Goal: Task Accomplishment & Management: Manage account settings

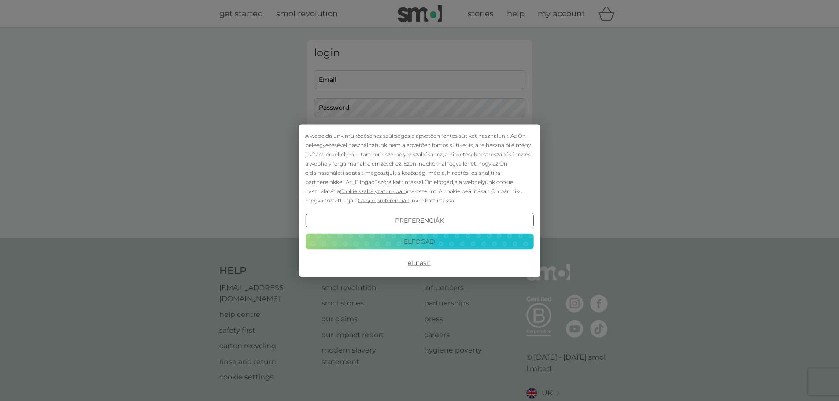
type input "[EMAIL_ADDRESS][DOMAIN_NAME]"
click at [435, 244] on button "Elfogad" at bounding box center [419, 242] width 228 height 16
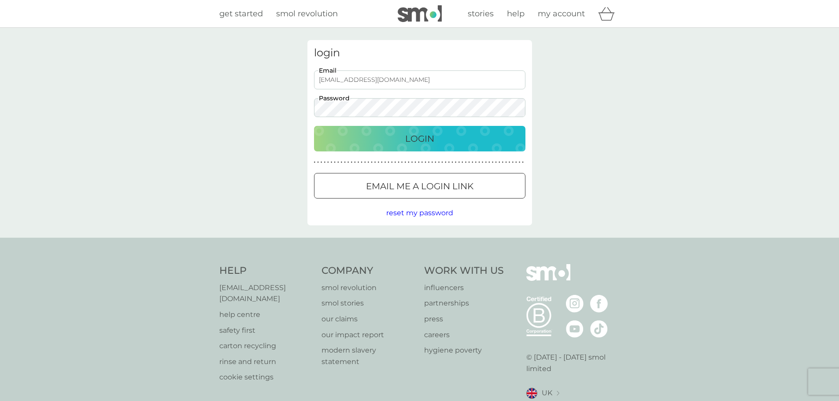
click at [423, 135] on p "Login" at bounding box center [419, 139] width 29 height 14
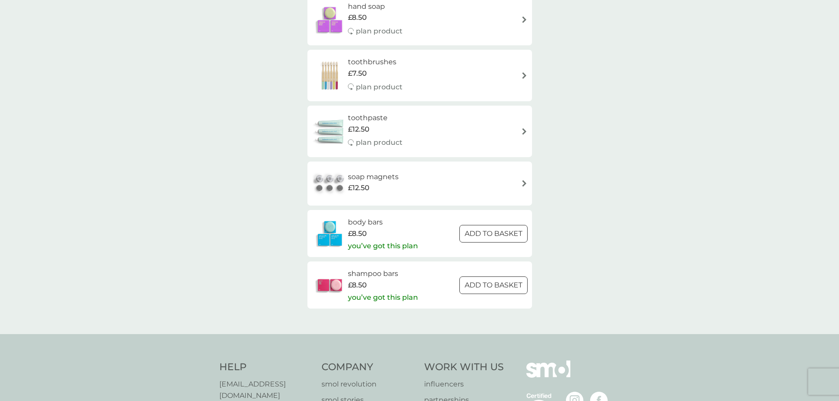
scroll to position [257, 0]
click at [398, 246] on p "you’ve got this plan" at bounding box center [383, 246] width 70 height 11
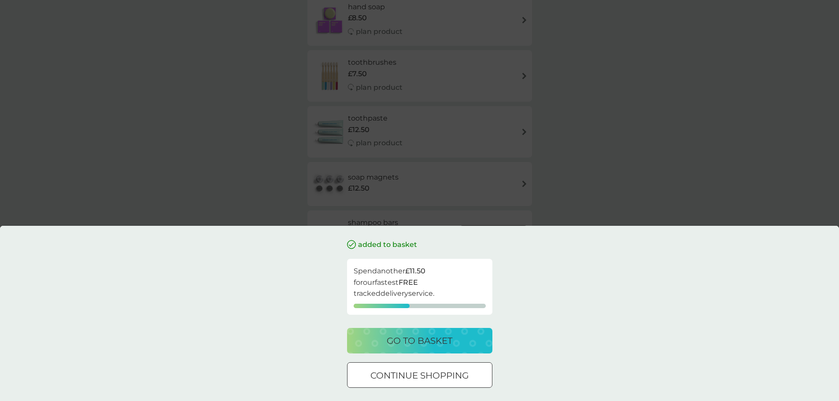
click at [406, 347] on p "go to basket" at bounding box center [420, 341] width 66 height 14
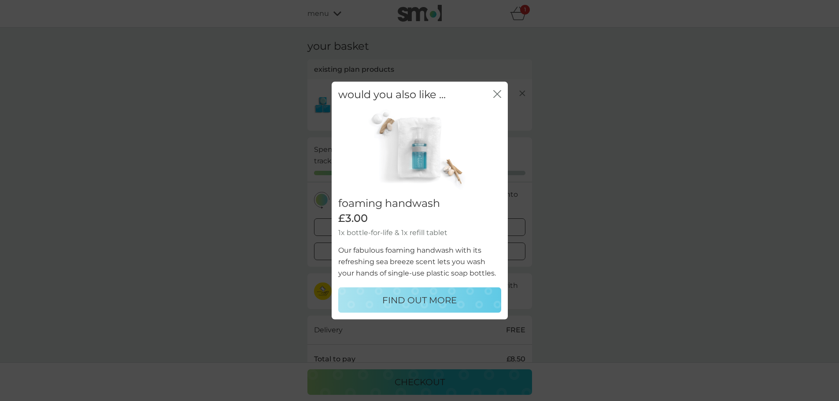
click at [494, 96] on icon "close" at bounding box center [497, 94] width 8 height 8
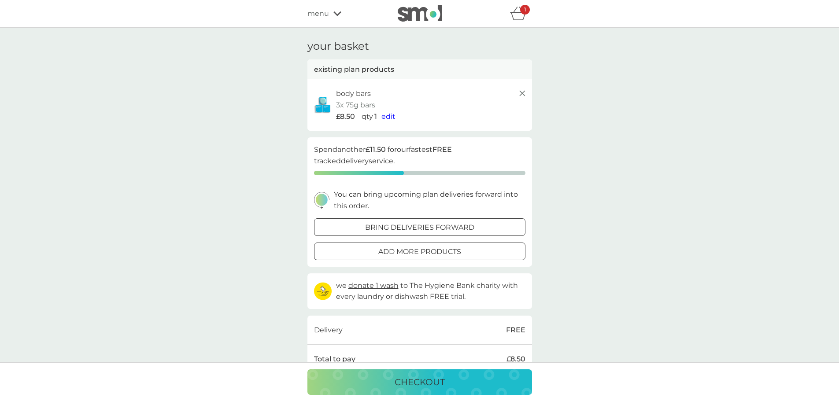
click at [521, 9] on div "1" at bounding box center [525, 10] width 10 height 10
click at [519, 14] on icon "basket" at bounding box center [518, 14] width 17 height 14
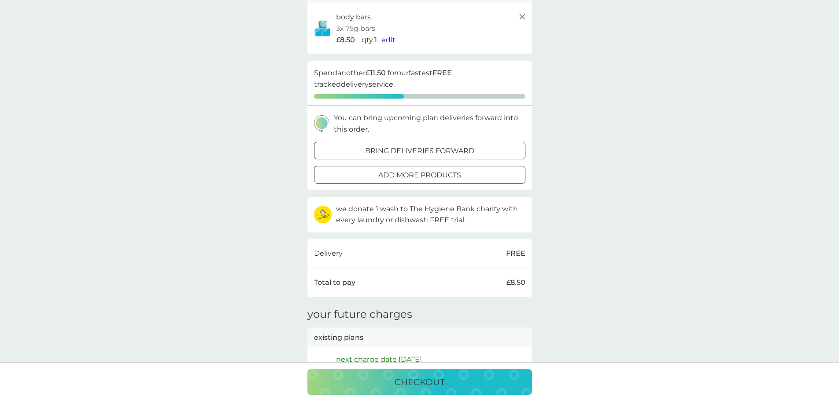
scroll to position [40, 0]
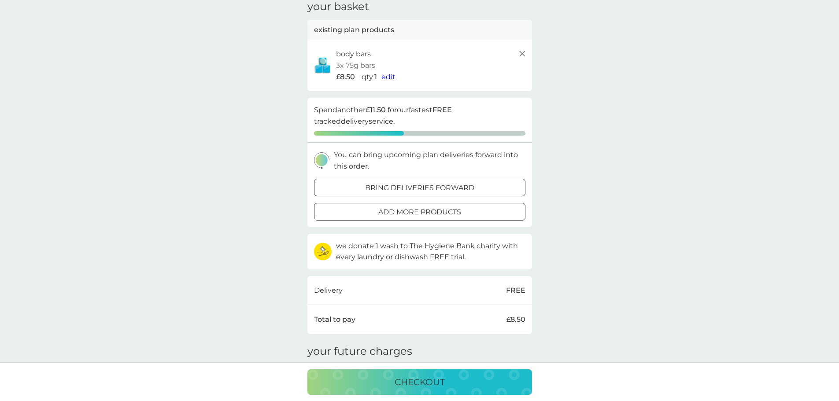
click at [522, 55] on icon at bounding box center [522, 53] width 11 height 11
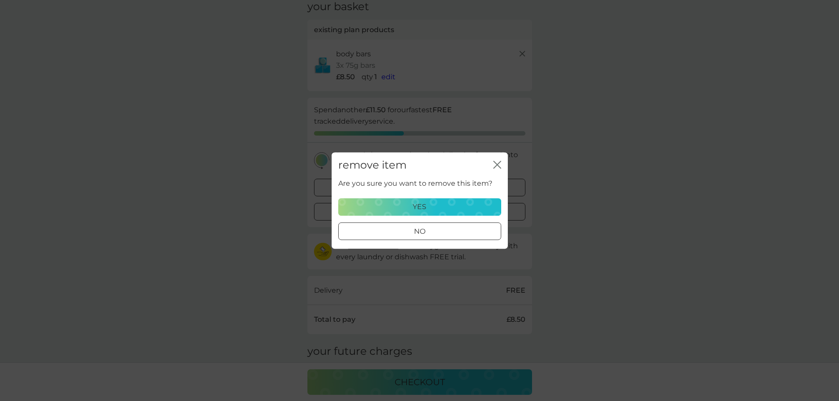
click at [454, 210] on div "yes" at bounding box center [419, 206] width 151 height 11
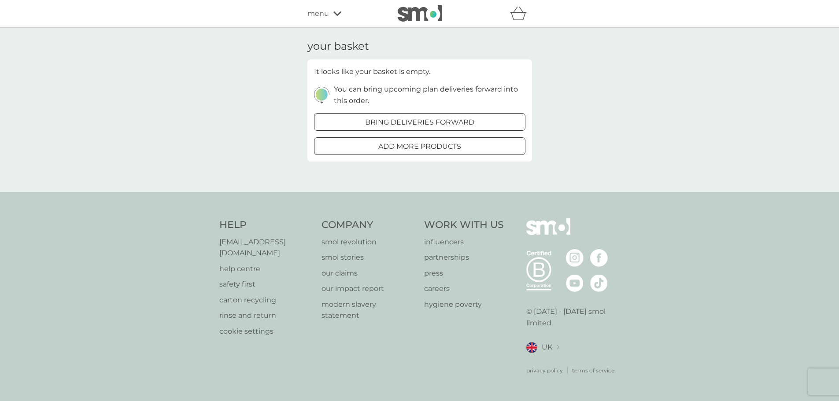
scroll to position [0, 0]
click at [423, 18] on img at bounding box center [423, 13] width 44 height 17
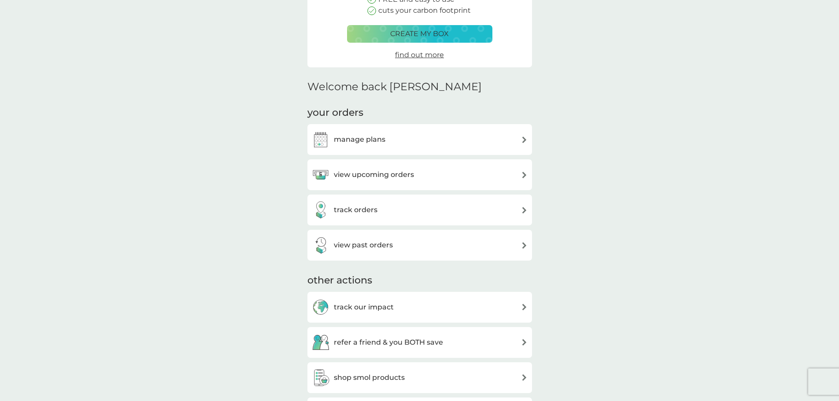
scroll to position [145, 0]
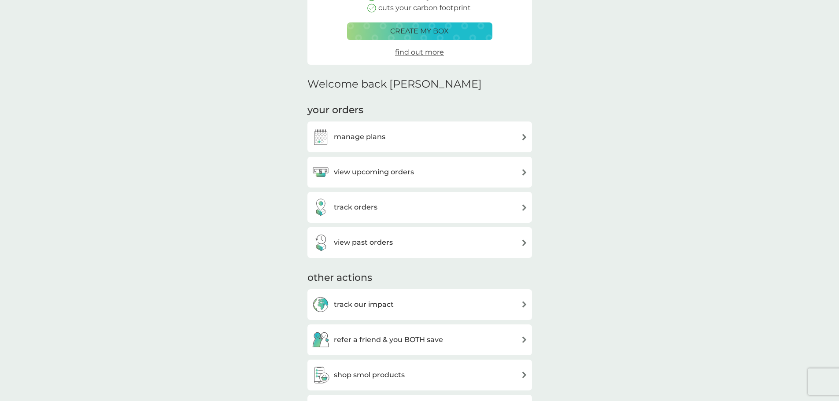
click at [404, 141] on div "manage plans" at bounding box center [420, 137] width 216 height 18
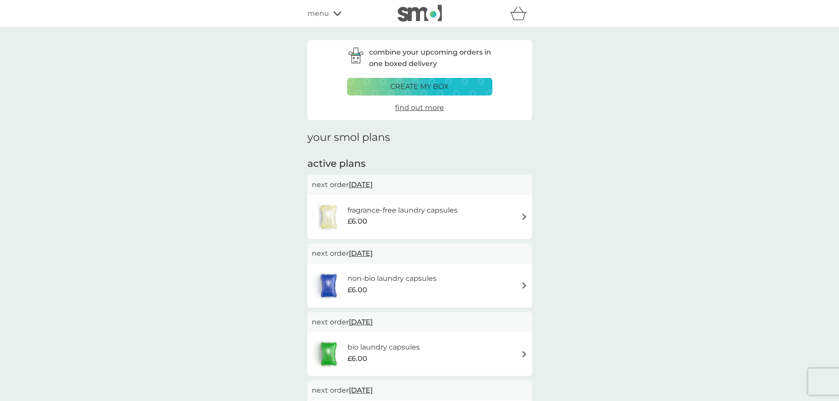
click at [373, 186] on span "[DATE]" at bounding box center [361, 184] width 24 height 17
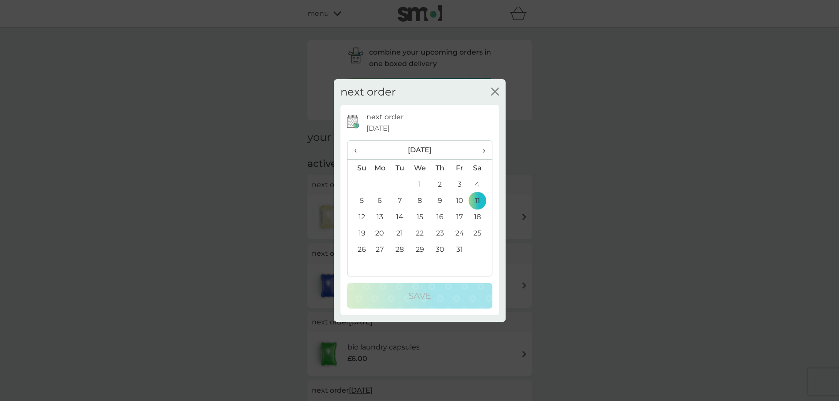
click at [482, 152] on span "›" at bounding box center [480, 150] width 9 height 18
click at [380, 203] on td "5" at bounding box center [380, 200] width 20 height 16
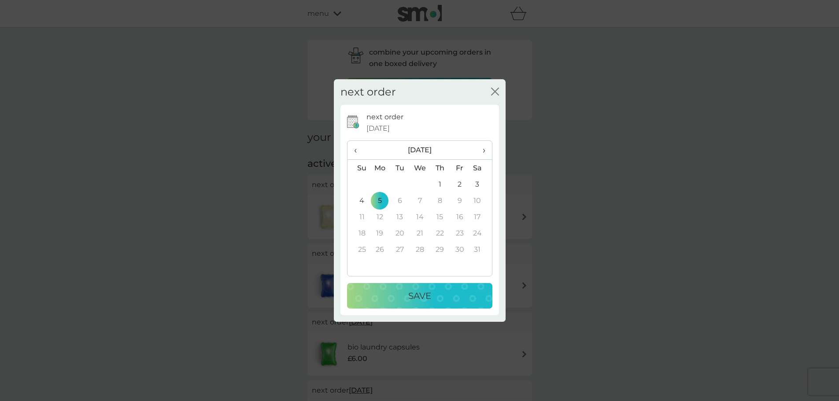
click at [406, 293] on div "Save" at bounding box center [420, 296] width 128 height 14
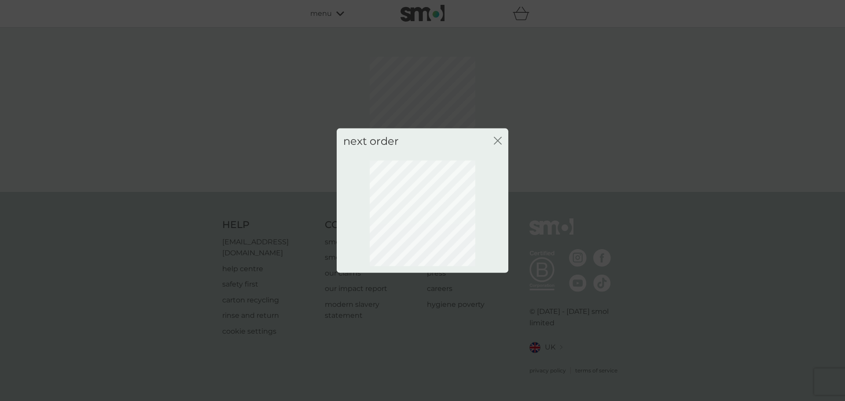
click at [495, 143] on icon "close" at bounding box center [496, 140] width 4 height 7
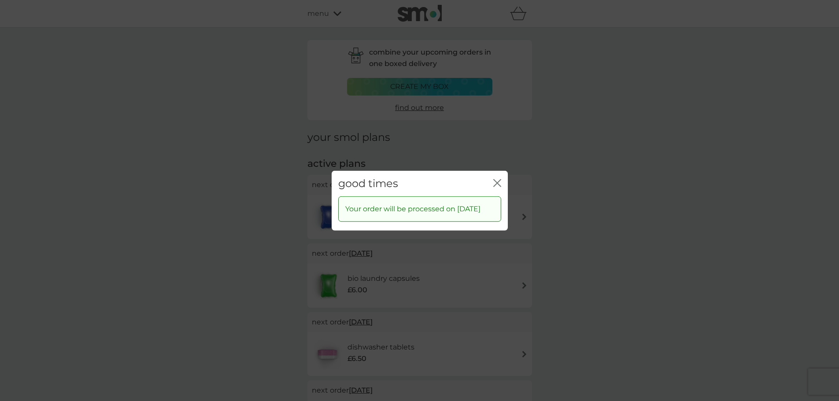
click at [497, 179] on icon "close" at bounding box center [497, 183] width 8 height 8
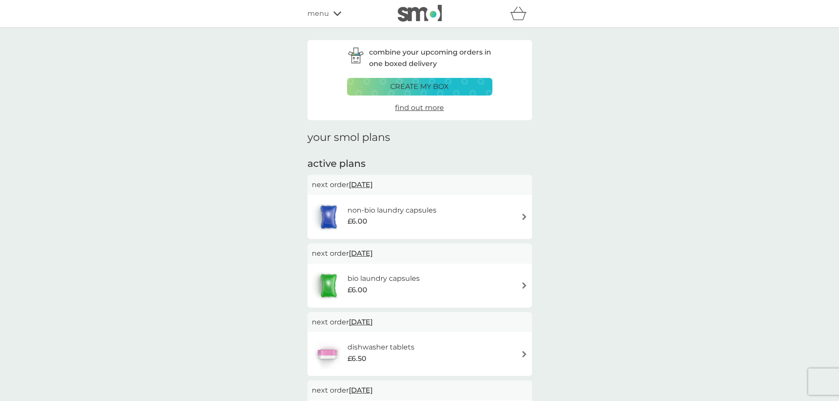
click at [373, 189] on span "[DATE]" at bounding box center [361, 184] width 24 height 17
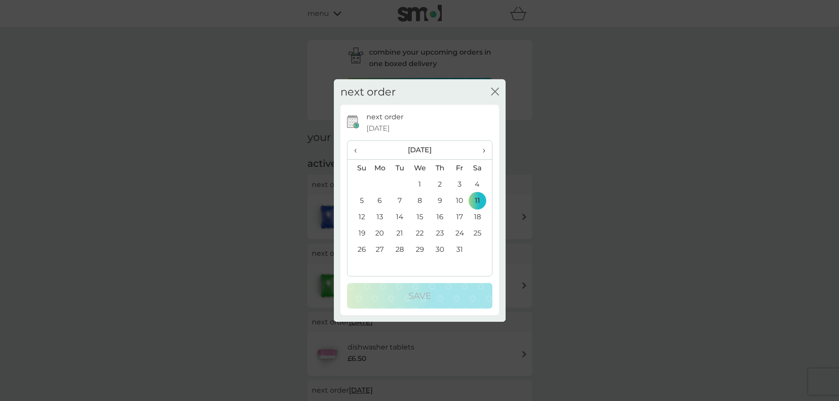
click at [483, 150] on span "›" at bounding box center [480, 150] width 9 height 18
click at [379, 201] on td "5" at bounding box center [380, 200] width 20 height 16
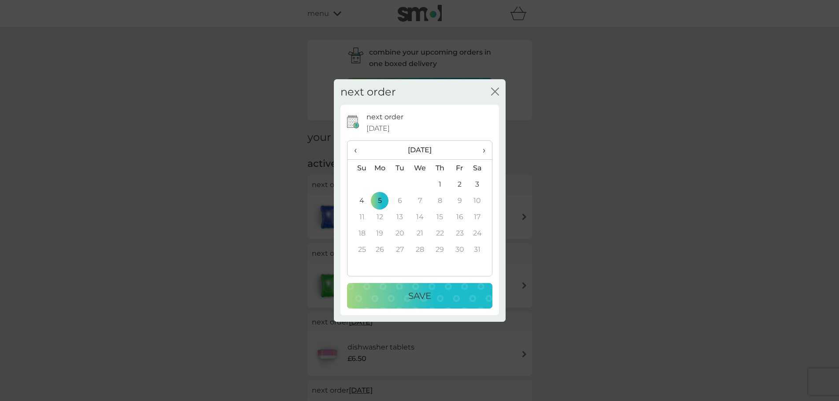
click at [415, 295] on p "Save" at bounding box center [419, 296] width 23 height 14
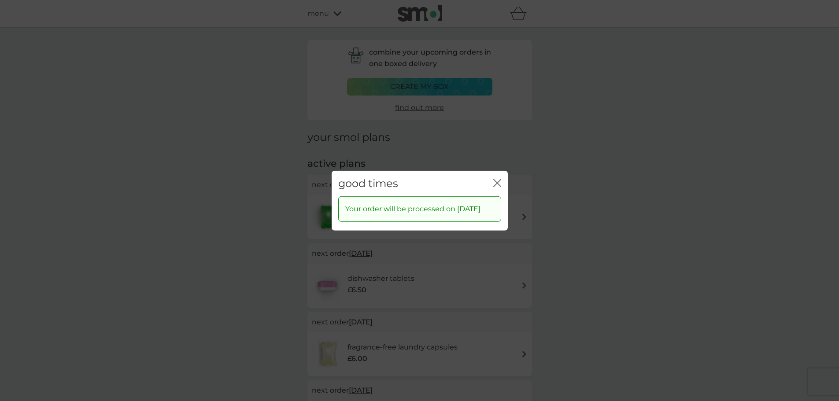
click at [497, 179] on icon "close" at bounding box center [499, 182] width 4 height 7
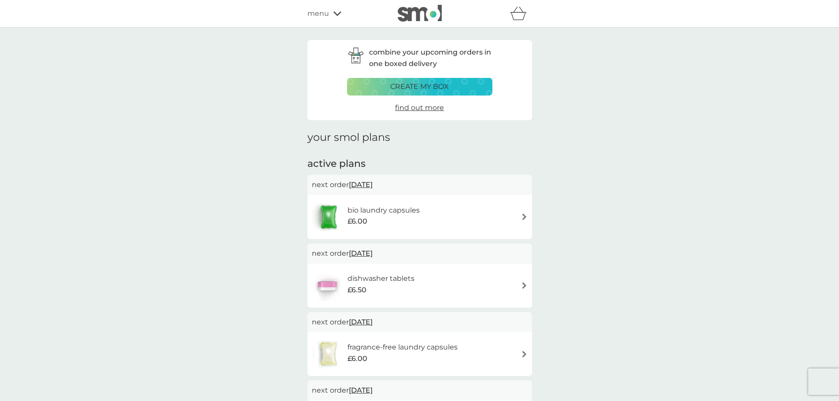
click at [373, 184] on span "[DATE]" at bounding box center [361, 184] width 24 height 17
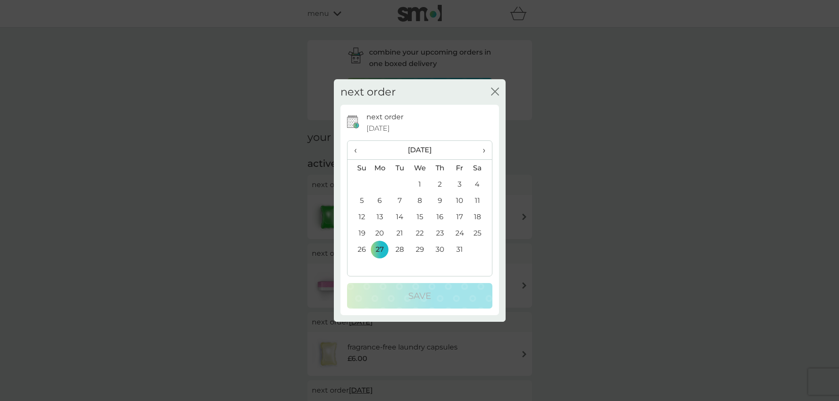
click at [484, 154] on span "›" at bounding box center [480, 150] width 9 height 18
click at [381, 199] on td "5" at bounding box center [380, 200] width 20 height 16
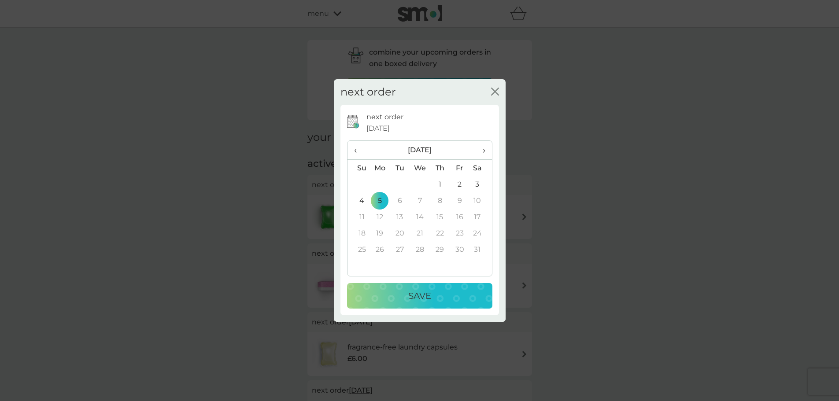
click at [410, 299] on p "Save" at bounding box center [419, 296] width 23 height 14
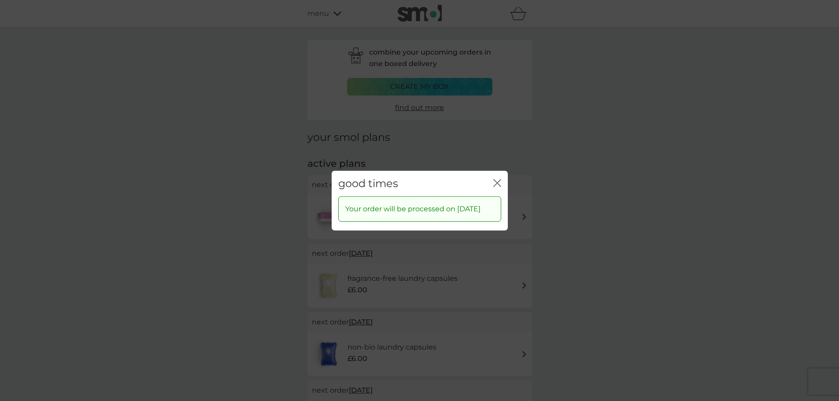
click at [494, 179] on icon "close" at bounding box center [497, 183] width 8 height 8
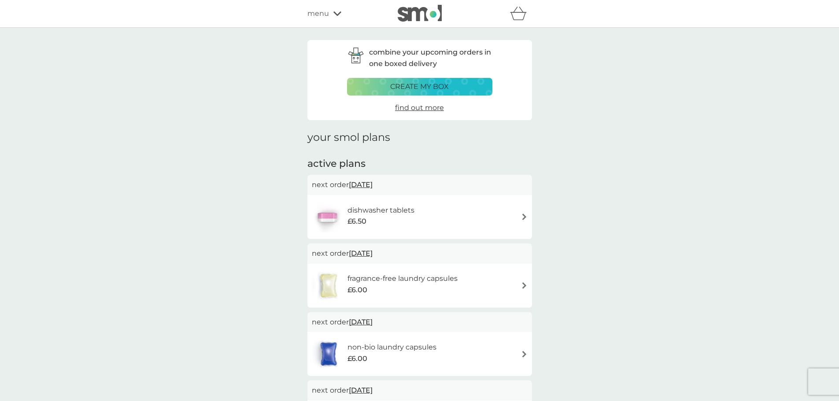
click at [522, 216] on img at bounding box center [524, 217] width 7 height 7
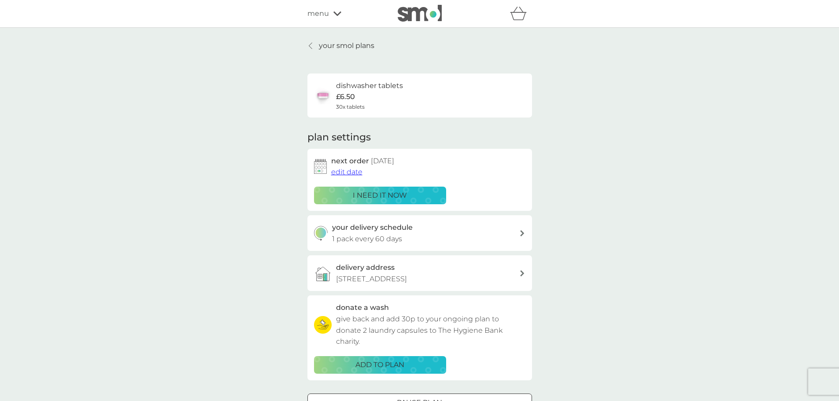
click at [350, 173] on span "edit date" at bounding box center [346, 172] width 31 height 8
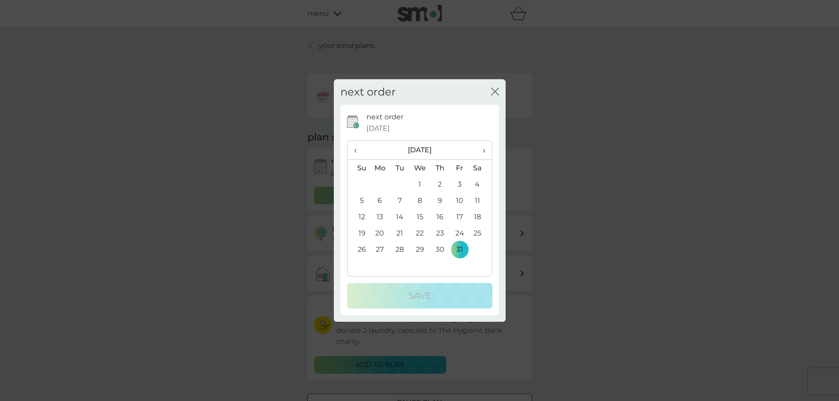
click at [480, 151] on span "›" at bounding box center [480, 150] width 9 height 18
click at [380, 200] on td "5" at bounding box center [380, 200] width 20 height 16
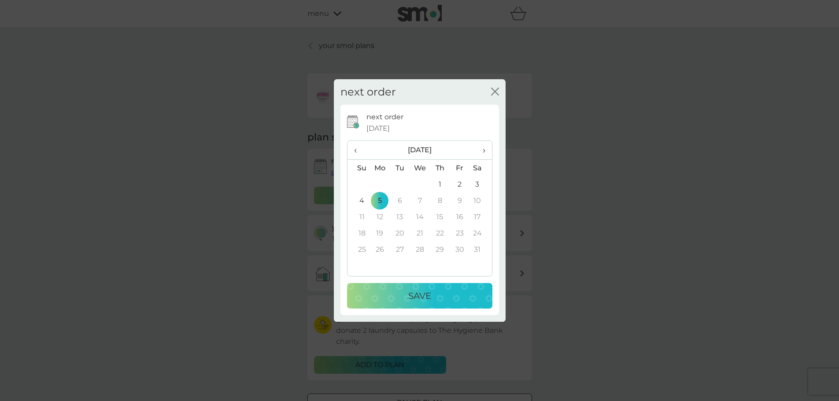
click at [417, 290] on p "Save" at bounding box center [419, 296] width 23 height 14
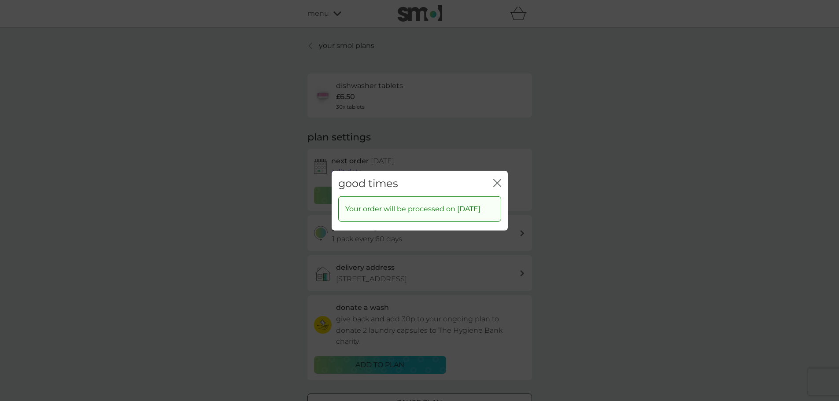
click at [497, 180] on icon "close" at bounding box center [497, 183] width 8 height 8
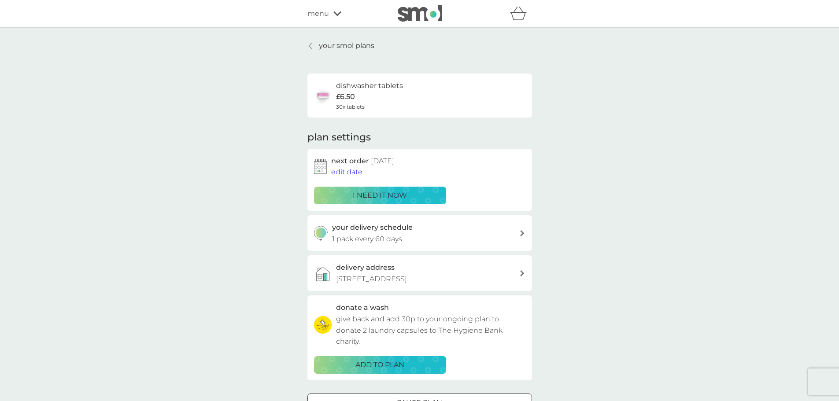
click at [363, 45] on p "your smol plans" at bounding box center [346, 45] width 55 height 11
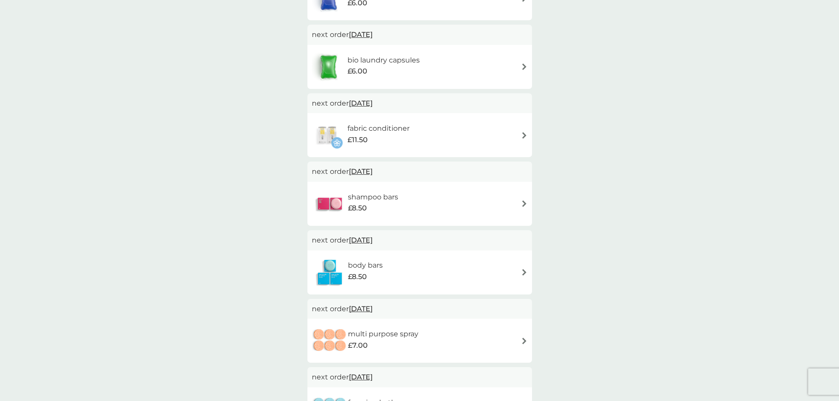
scroll to position [355, 0]
click at [373, 106] on span "[DATE]" at bounding box center [361, 103] width 24 height 17
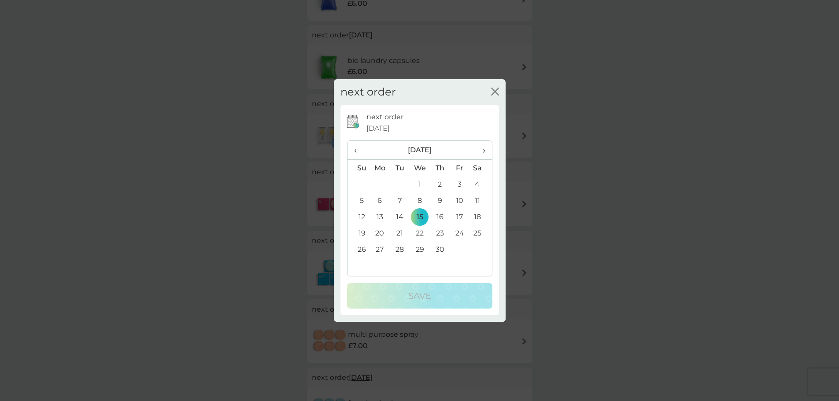
click at [486, 152] on th "›" at bounding box center [480, 150] width 22 height 19
click at [380, 216] on td "11" at bounding box center [380, 217] width 20 height 16
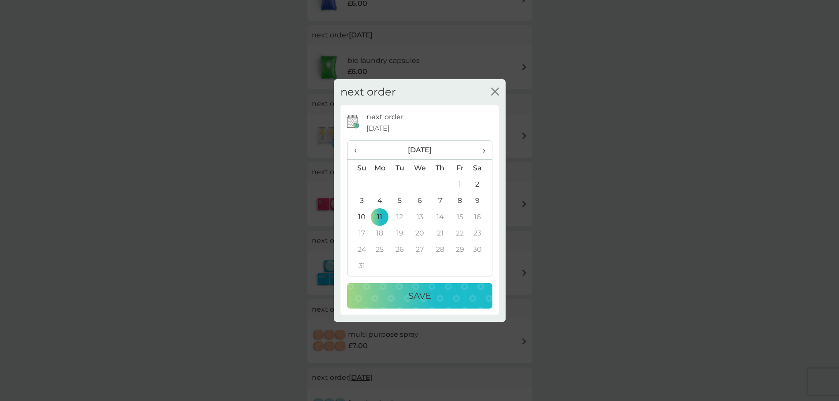
click at [412, 296] on p "Save" at bounding box center [419, 296] width 23 height 14
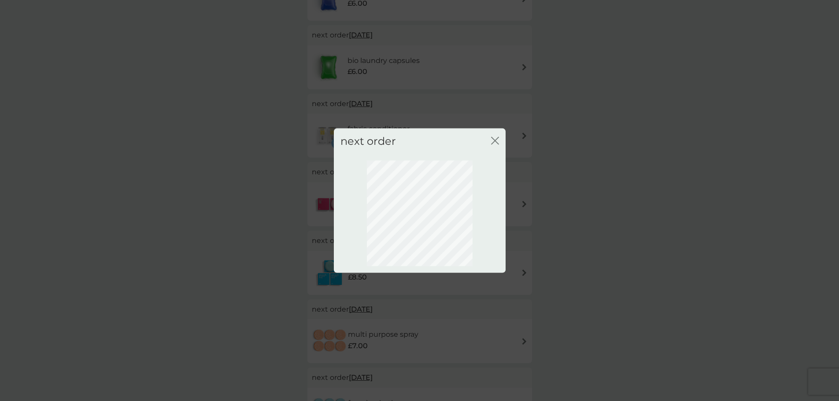
click at [494, 141] on icon "close" at bounding box center [493, 140] width 4 height 7
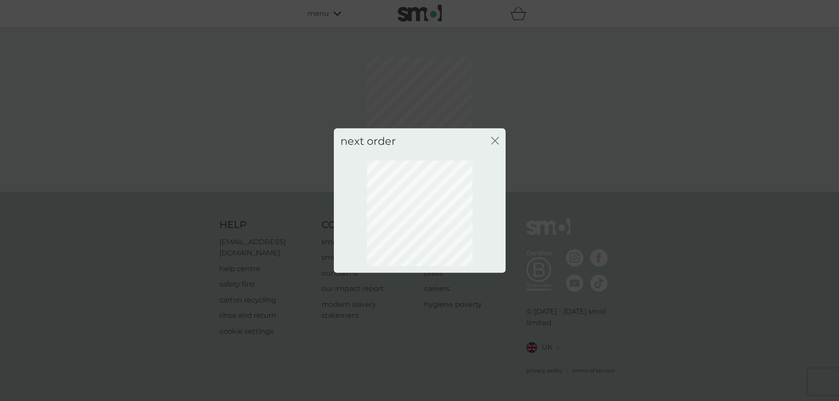
scroll to position [0, 0]
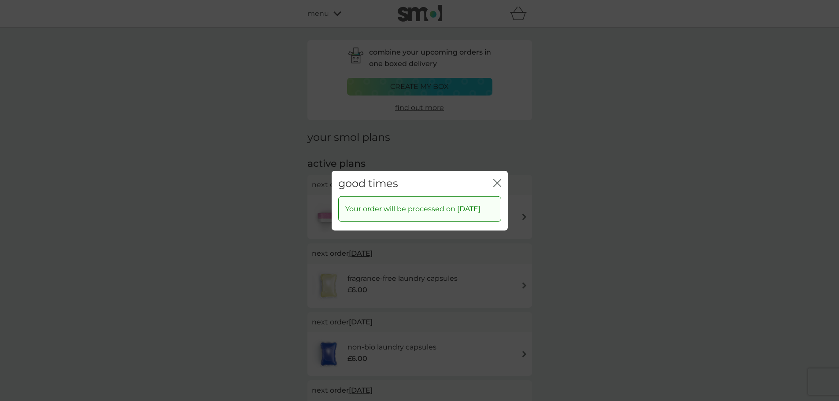
click at [498, 181] on icon "close" at bounding box center [497, 183] width 8 height 8
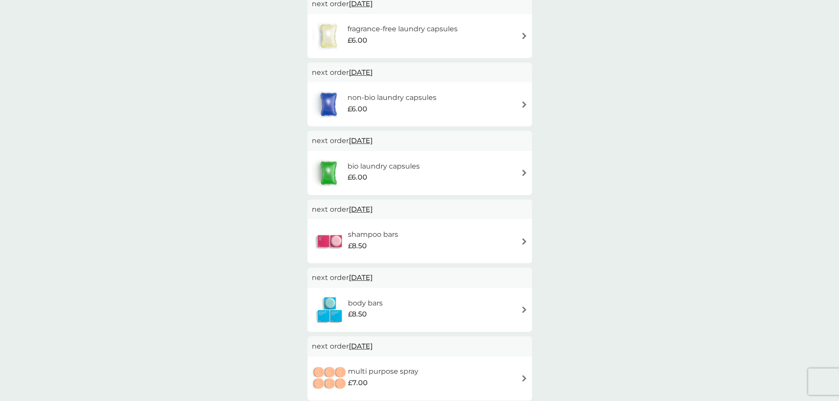
scroll to position [250, 0]
click at [369, 212] on span "[DATE]" at bounding box center [361, 208] width 24 height 17
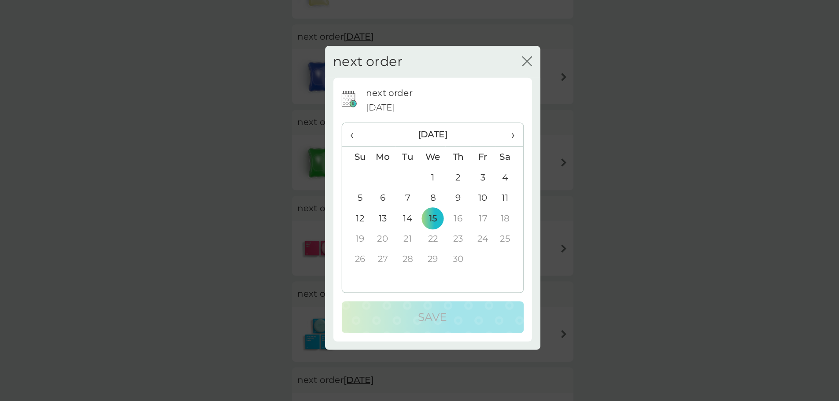
click at [478, 154] on span "›" at bounding box center [480, 150] width 9 height 18
click at [500, 94] on div "next order close" at bounding box center [420, 92] width 172 height 26
click at [493, 91] on icon "close" at bounding box center [495, 92] width 8 height 8
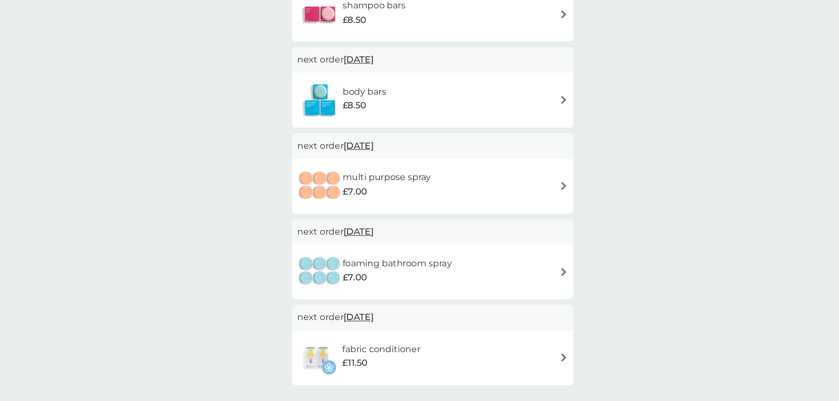
scroll to position [399, 0]
click at [373, 332] on span "[DATE]" at bounding box center [361, 333] width 24 height 17
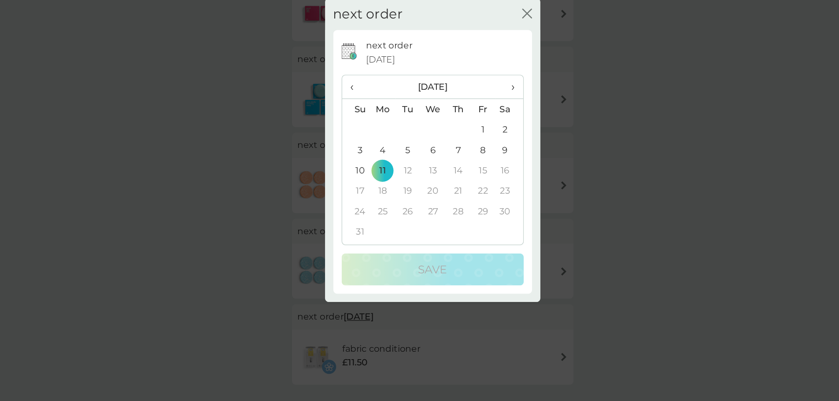
click at [493, 89] on icon "close" at bounding box center [495, 92] width 8 height 8
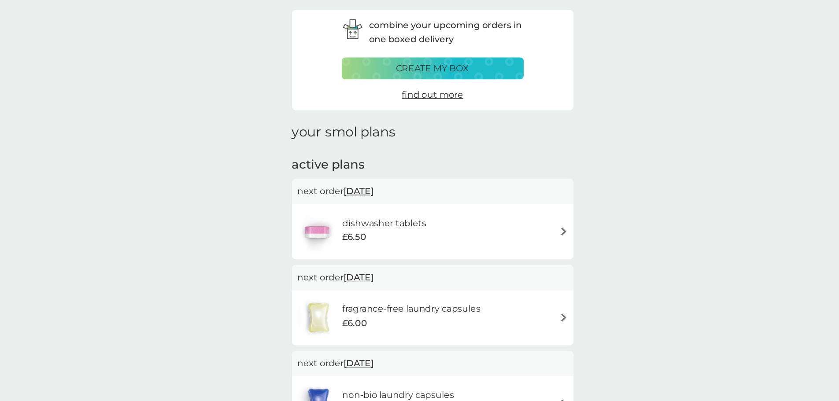
scroll to position [0, 0]
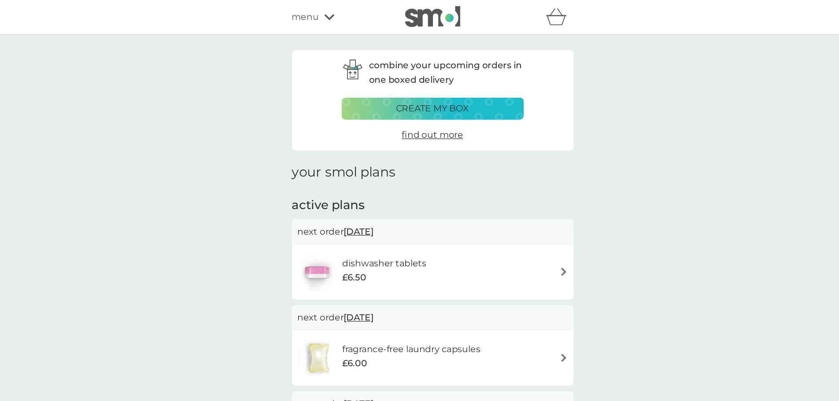
click at [417, 14] on img at bounding box center [420, 13] width 44 height 17
